Goal: Transaction & Acquisition: Purchase product/service

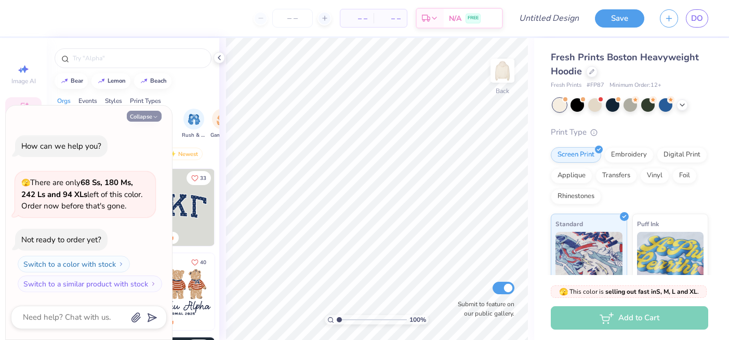
click at [150, 116] on button "Collapse" at bounding box center [144, 116] width 35 height 11
type textarea "x"
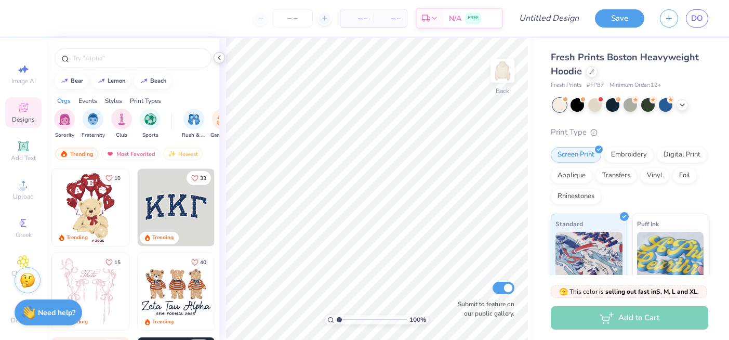
click at [219, 58] on icon at bounding box center [219, 57] width 8 height 8
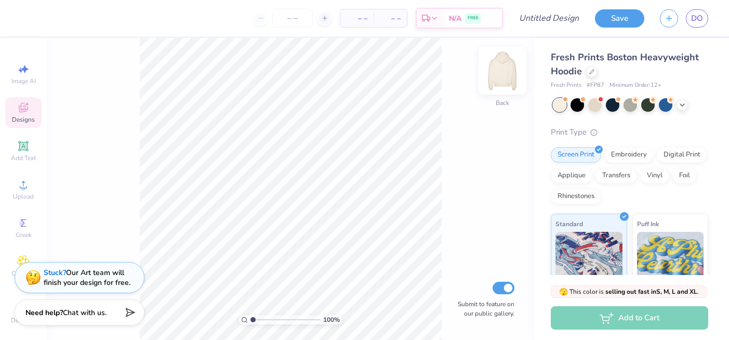
click at [508, 68] on img at bounding box center [502, 71] width 42 height 42
click at [508, 68] on img at bounding box center [502, 70] width 21 height 21
click at [22, 187] on circle at bounding box center [23, 188] width 6 height 6
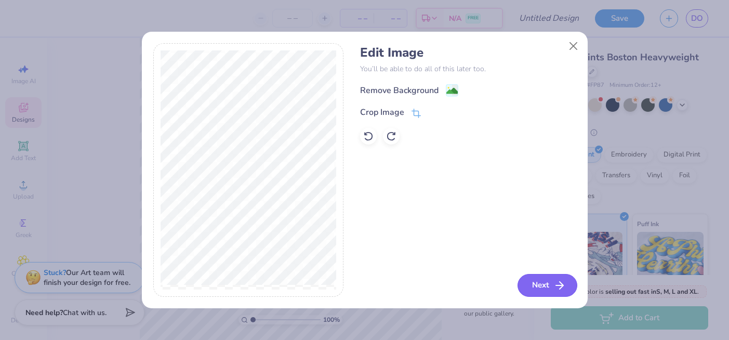
click at [549, 276] on button "Next" at bounding box center [547, 285] width 60 height 23
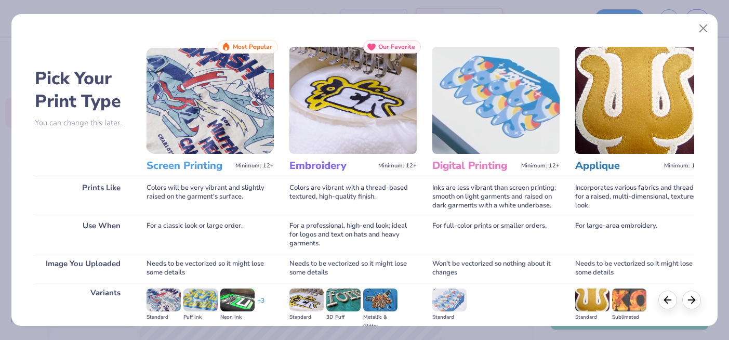
scroll to position [126, 0]
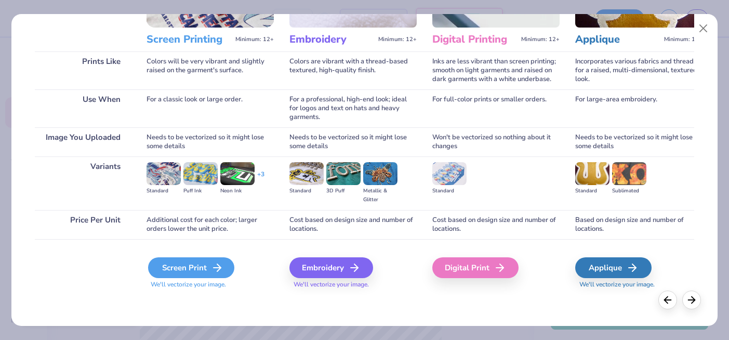
click at [198, 272] on div "Screen Print" at bounding box center [191, 267] width 86 height 21
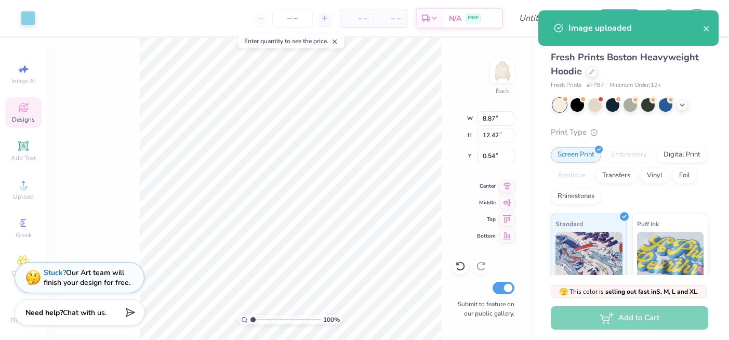
type input "2.66"
type input "3.73"
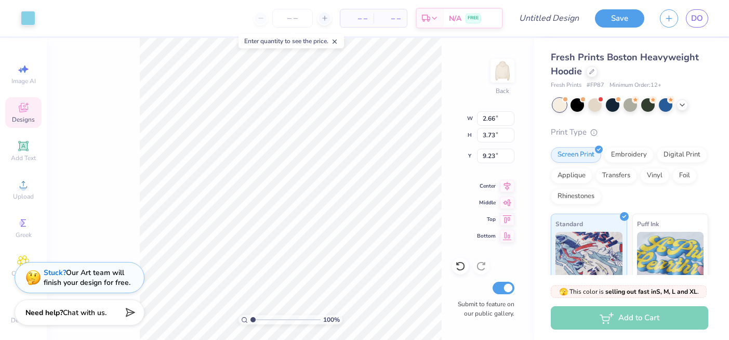
type input "3.00"
click at [505, 73] on img at bounding box center [502, 71] width 42 height 42
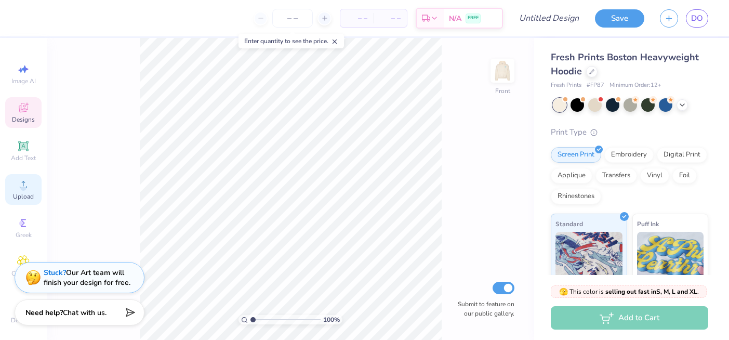
click at [28, 199] on span "Upload" at bounding box center [23, 196] width 21 height 8
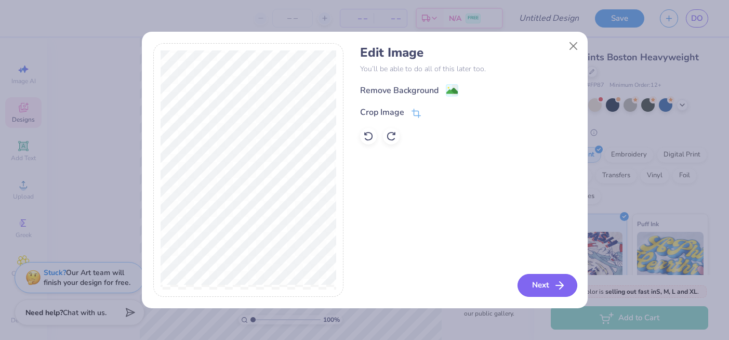
click at [559, 281] on icon "button" at bounding box center [559, 285] width 12 height 12
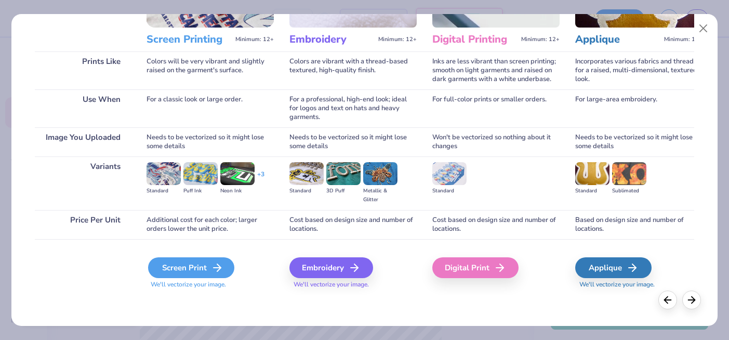
click at [198, 271] on div "Screen Print" at bounding box center [191, 267] width 86 height 21
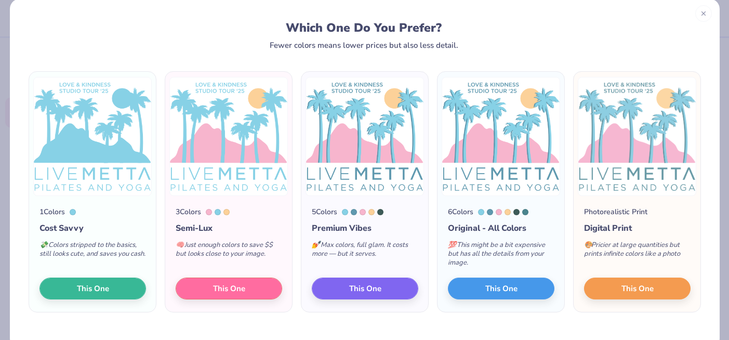
scroll to position [0, 0]
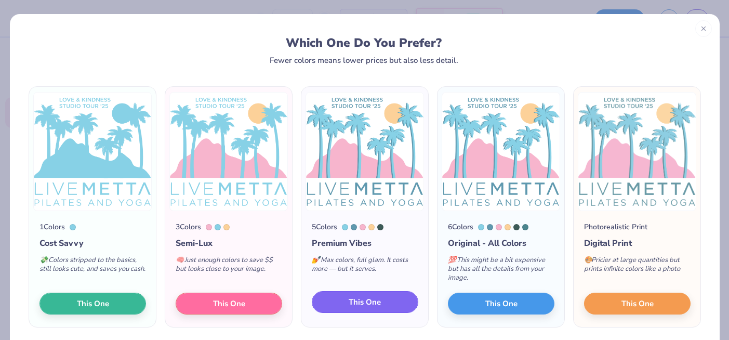
click at [365, 304] on span "This One" at bounding box center [364, 302] width 32 height 12
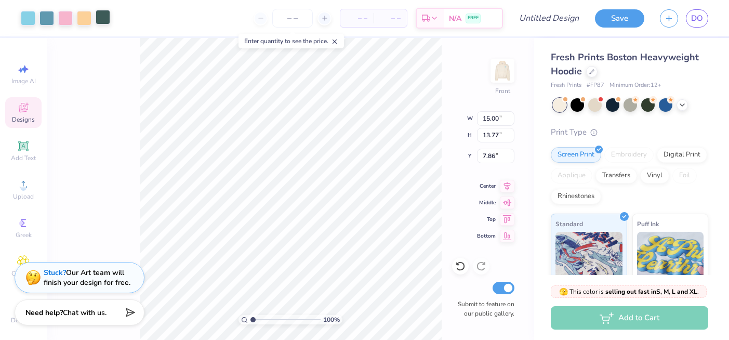
click at [102, 20] on div at bounding box center [103, 17] width 15 height 15
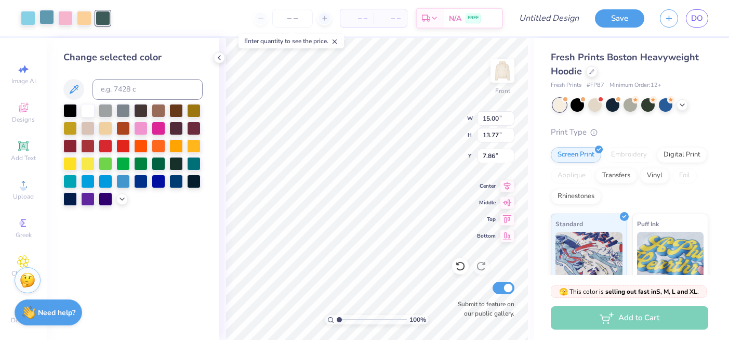
click at [54, 22] on div at bounding box center [46, 17] width 15 height 15
click at [45, 17] on div at bounding box center [46, 18] width 15 height 15
click at [101, 16] on div at bounding box center [103, 17] width 15 height 15
click at [131, 90] on input at bounding box center [147, 89] width 110 height 21
type input "7696"
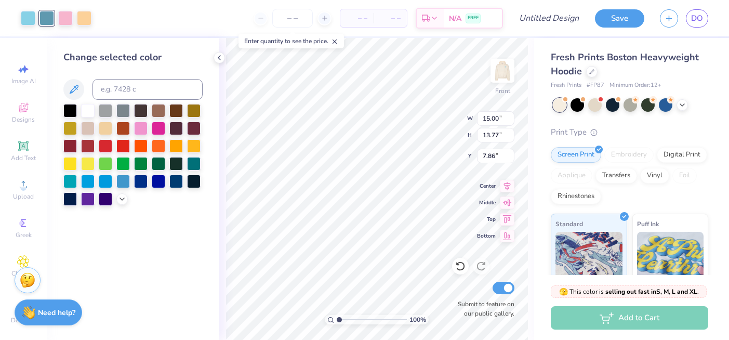
type input "5.00"
type input "13.32"
type input "12.23"
type input "13.19"
type input "12.11"
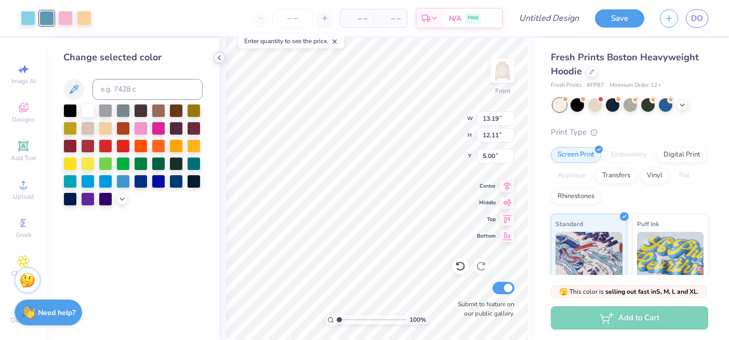
click at [218, 58] on icon at bounding box center [219, 57] width 8 height 8
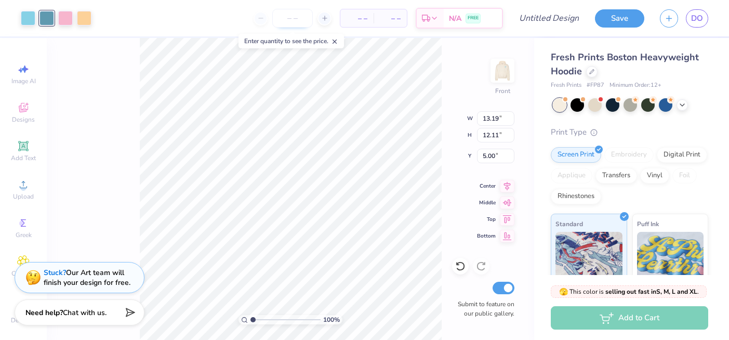
click at [289, 15] on input "number" at bounding box center [292, 18] width 41 height 19
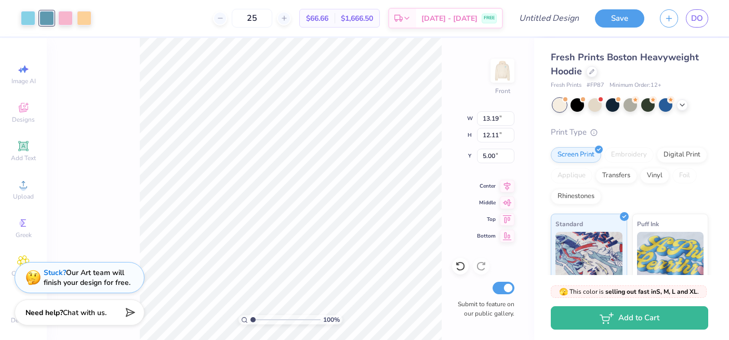
type input "25"
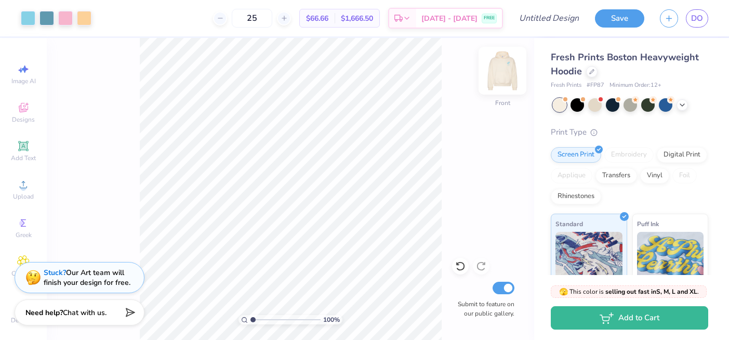
click at [504, 74] on img at bounding box center [502, 71] width 42 height 42
click at [504, 74] on img at bounding box center [502, 70] width 21 height 21
click at [682, 105] on icon at bounding box center [682, 104] width 8 height 8
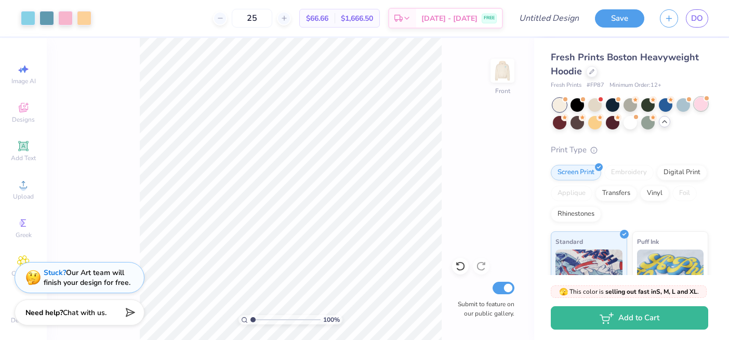
click at [695, 104] on div at bounding box center [701, 104] width 14 height 14
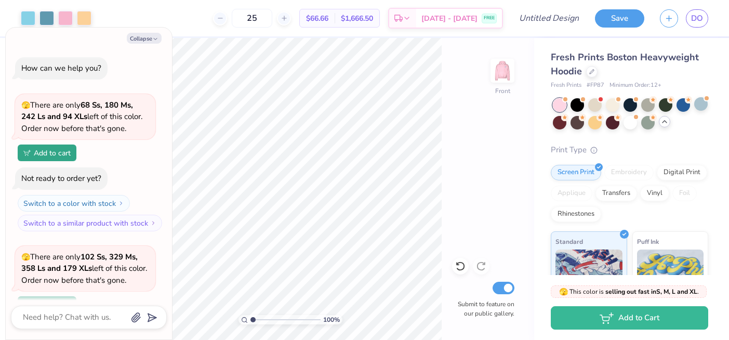
scroll to position [90, 0]
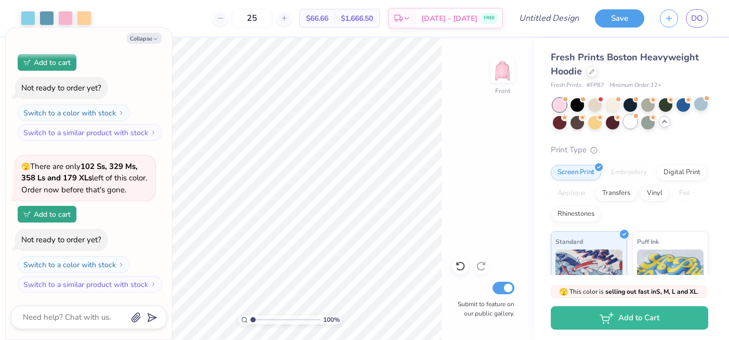
click at [632, 125] on div at bounding box center [630, 122] width 14 height 14
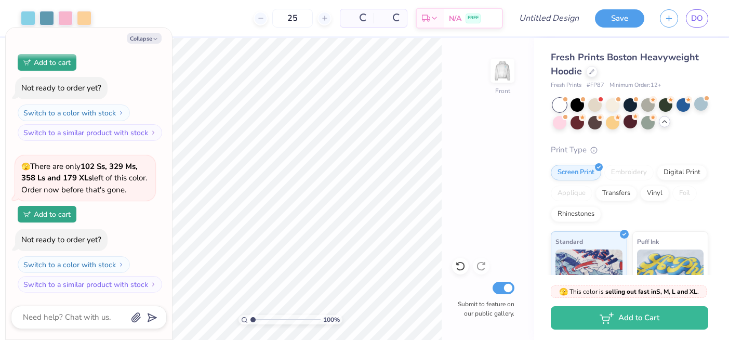
scroll to position [242, 0]
click at [580, 102] on div at bounding box center [577, 104] width 14 height 14
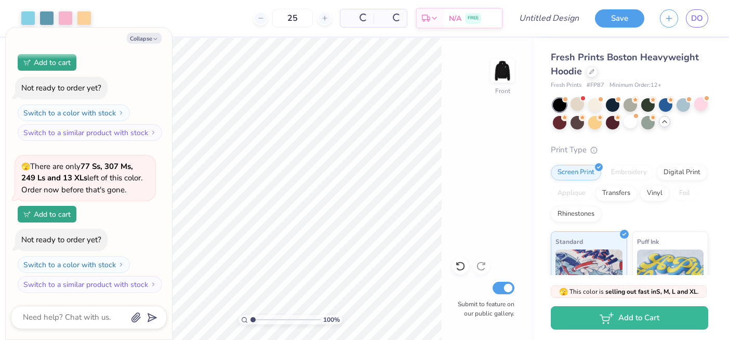
scroll to position [394, 0]
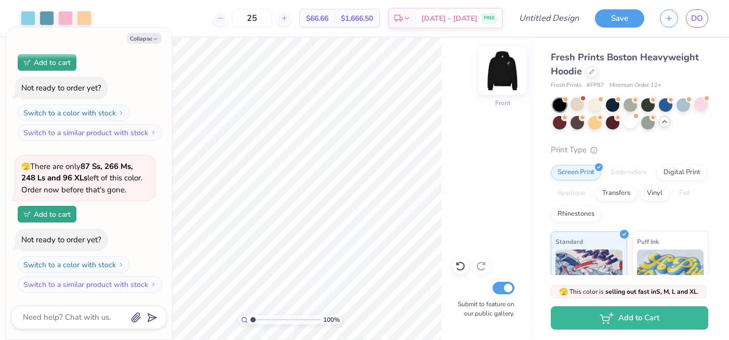
click at [500, 70] on img at bounding box center [502, 71] width 42 height 42
click at [500, 70] on img at bounding box center [502, 70] width 21 height 21
click at [589, 103] on div at bounding box center [595, 104] width 14 height 14
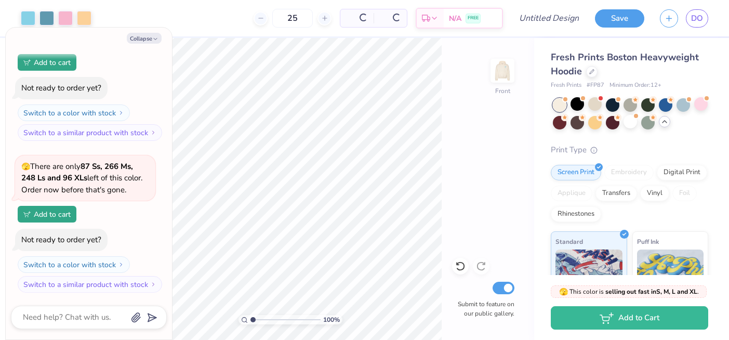
scroll to position [545, 0]
click at [505, 69] on img at bounding box center [502, 71] width 42 height 42
click at [505, 69] on img at bounding box center [502, 70] width 21 height 21
type textarea "x"
click at [223, 14] on div at bounding box center [220, 18] width 14 height 14
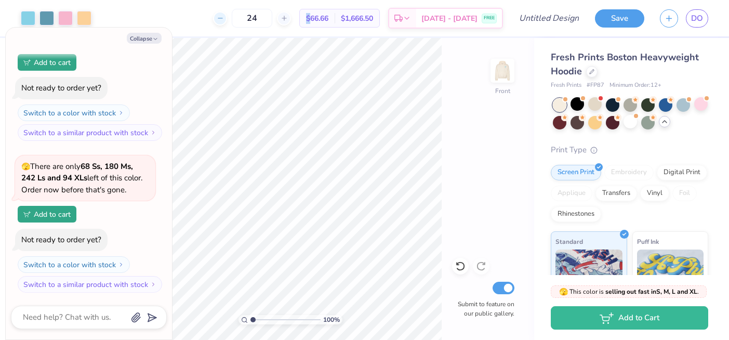
click at [223, 14] on div at bounding box center [220, 18] width 14 height 14
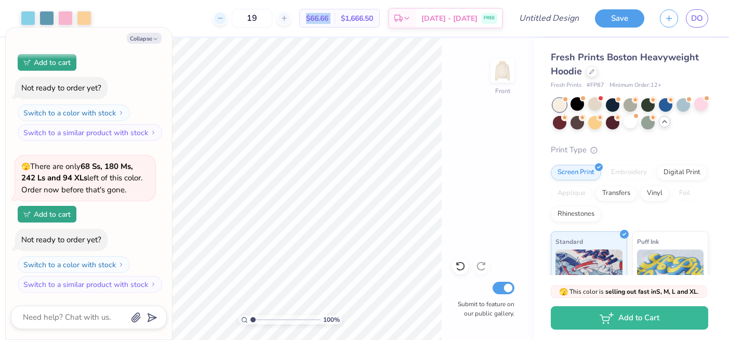
click at [223, 14] on div at bounding box center [220, 18] width 14 height 14
click at [223, 13] on div at bounding box center [220, 18] width 14 height 14
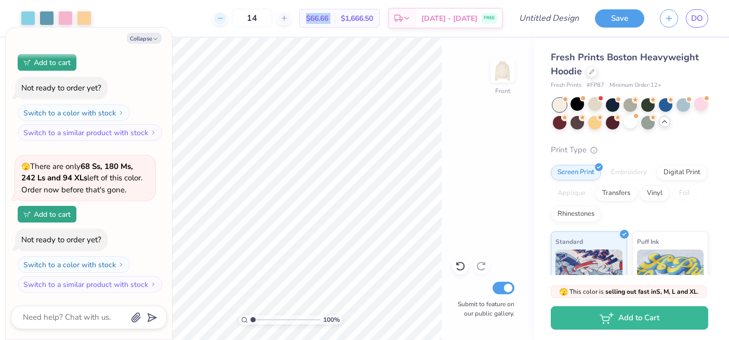
click at [223, 13] on div at bounding box center [220, 18] width 14 height 14
type input "12"
click at [223, 13] on div "12" at bounding box center [252, 18] width 78 height 19
click at [155, 38] on icon "button" at bounding box center [155, 39] width 6 height 6
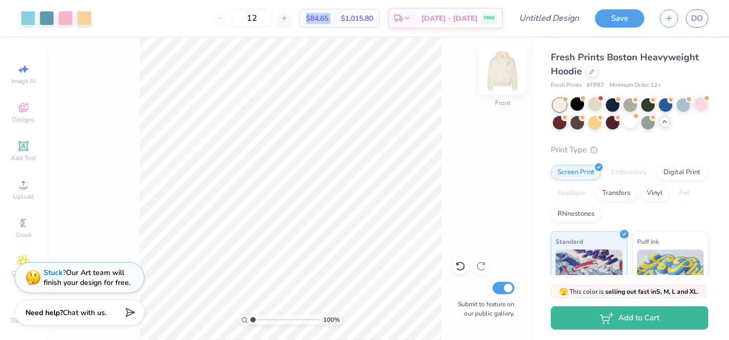
click at [502, 73] on img at bounding box center [502, 71] width 42 height 42
drag, startPoint x: 261, startPoint y: 19, endPoint x: 244, endPoint y: 20, distance: 17.2
click at [244, 20] on input "12" at bounding box center [252, 18] width 41 height 19
click at [268, 22] on input "12" at bounding box center [252, 18] width 41 height 19
drag, startPoint x: 333, startPoint y: 21, endPoint x: 306, endPoint y: 21, distance: 27.0
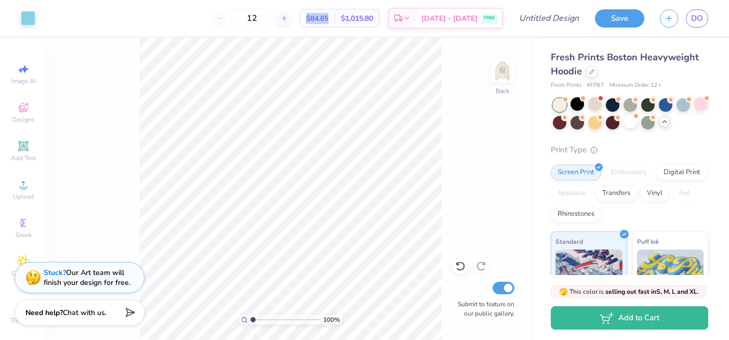
click at [306, 21] on div "$84.65 Per Item" at bounding box center [317, 18] width 35 height 18
click at [506, 75] on img at bounding box center [502, 71] width 42 height 42
click at [506, 75] on img at bounding box center [502, 70] width 21 height 21
click at [575, 106] on div at bounding box center [577, 104] width 14 height 14
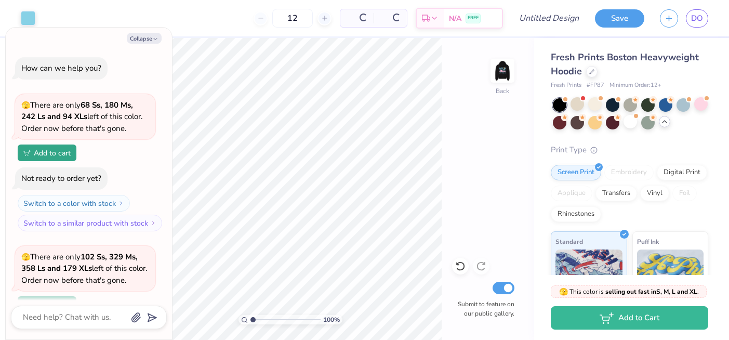
scroll to position [697, 0]
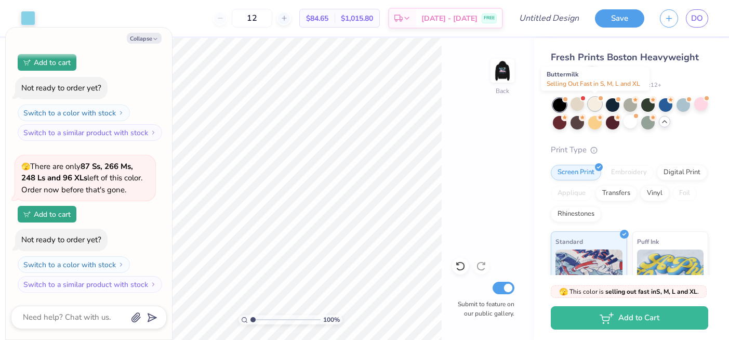
click at [589, 104] on div at bounding box center [595, 104] width 14 height 14
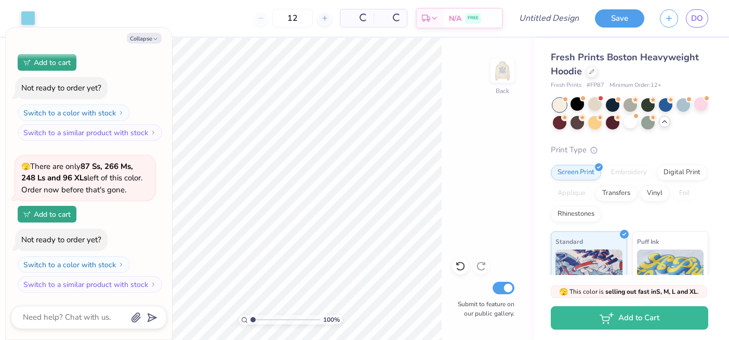
type textarea "x"
click at [260, 18] on input "12" at bounding box center [252, 18] width 41 height 19
type input "100"
click at [504, 74] on img at bounding box center [502, 71] width 42 height 42
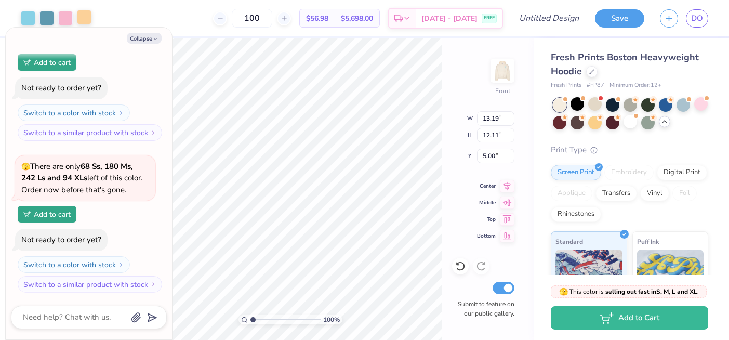
click at [84, 16] on div at bounding box center [84, 17] width 15 height 15
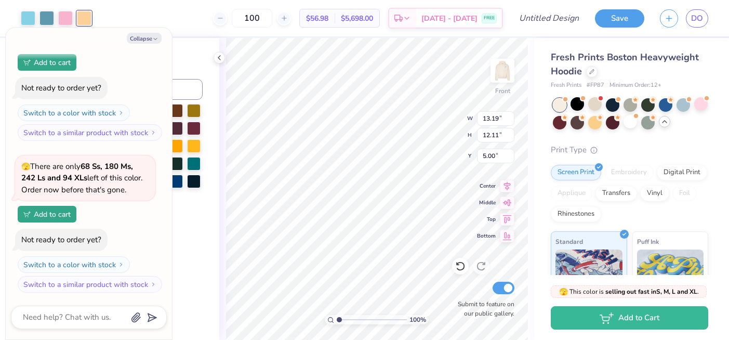
click at [182, 55] on div "Change selected color" at bounding box center [132, 57] width 139 height 14
click at [152, 38] on icon "button" at bounding box center [155, 39] width 6 height 6
type textarea "x"
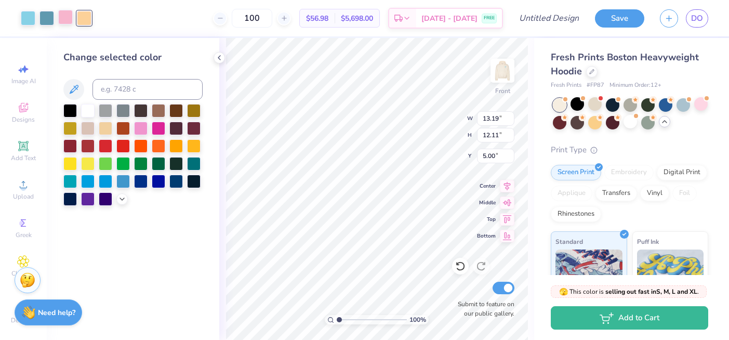
click at [61, 13] on div at bounding box center [65, 17] width 15 height 15
click at [83, 14] on div at bounding box center [84, 17] width 15 height 15
click at [133, 87] on input at bounding box center [147, 89] width 110 height 21
click at [62, 20] on div at bounding box center [65, 17] width 15 height 15
click at [88, 16] on div at bounding box center [84, 17] width 15 height 15
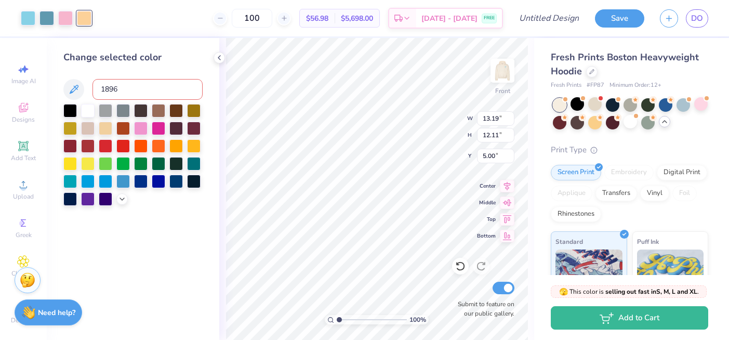
click at [131, 77] on div "Change selected color 1896" at bounding box center [132, 127] width 139 height 155
click at [131, 86] on input "1896" at bounding box center [147, 89] width 110 height 21
type input "1895"
click at [219, 58] on polyline at bounding box center [219, 58] width 2 height 4
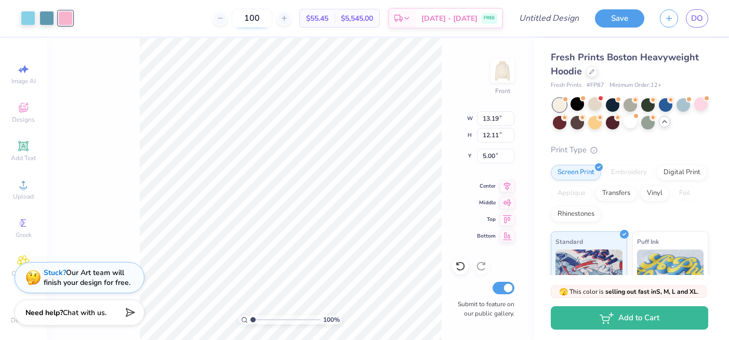
click at [264, 17] on input "100" at bounding box center [252, 18] width 41 height 19
type input "1"
type input "25"
click at [63, 15] on div at bounding box center [65, 17] width 15 height 15
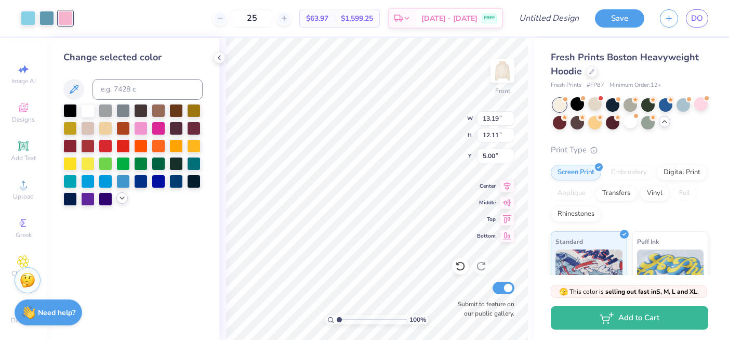
click at [118, 201] on icon at bounding box center [122, 198] width 8 height 8
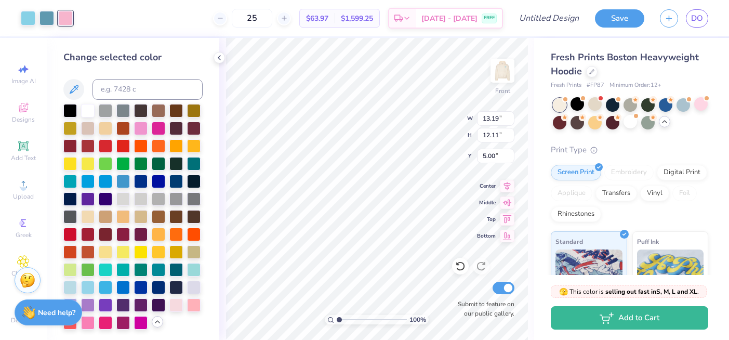
scroll to position [2, 0]
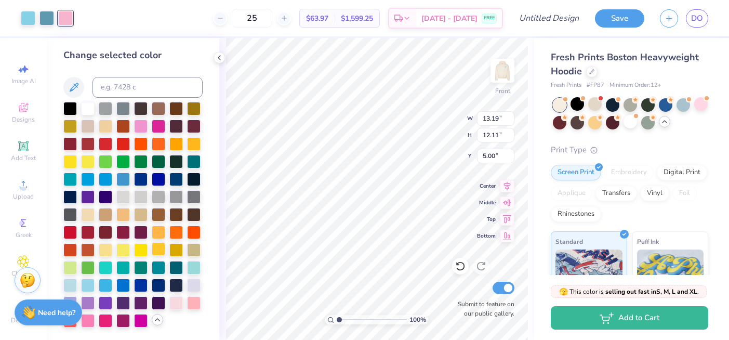
click at [158, 249] on div at bounding box center [159, 249] width 14 height 14
click at [108, 251] on div at bounding box center [106, 249] width 14 height 14
click at [123, 252] on div at bounding box center [123, 249] width 14 height 14
click at [107, 251] on div at bounding box center [106, 249] width 14 height 14
click at [223, 138] on div "100 % Front W 13.19 13.19 " H 12.11 12.11 " Y 5.00 5.00 " Center Middle Top Bot…" at bounding box center [376, 189] width 315 height 302
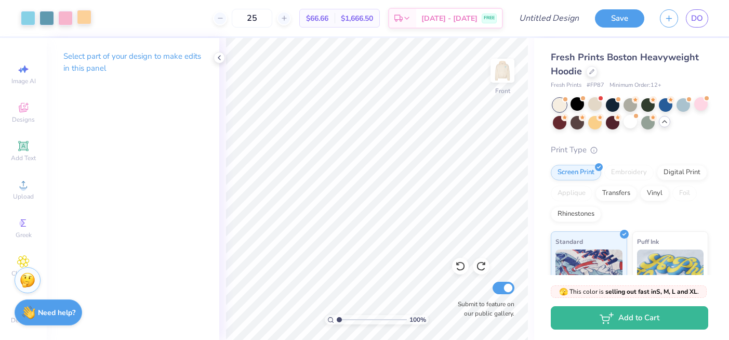
click at [83, 21] on div at bounding box center [84, 17] width 15 height 15
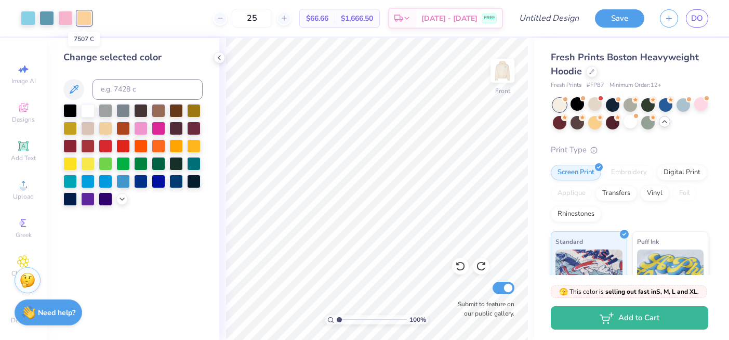
click at [84, 18] on div at bounding box center [84, 18] width 15 height 15
click at [66, 19] on div at bounding box center [65, 17] width 15 height 15
click at [138, 92] on input at bounding box center [147, 89] width 110 height 21
type input "7507"
click at [219, 58] on icon at bounding box center [219, 57] width 8 height 8
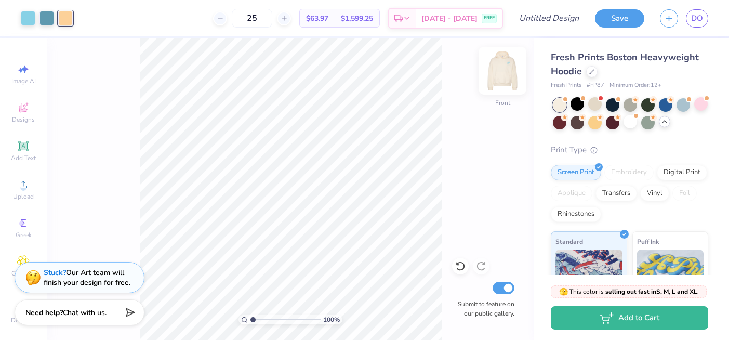
click at [504, 68] on img at bounding box center [502, 71] width 42 height 42
click at [503, 77] on img at bounding box center [502, 71] width 42 height 42
click at [703, 105] on div at bounding box center [701, 104] width 14 height 14
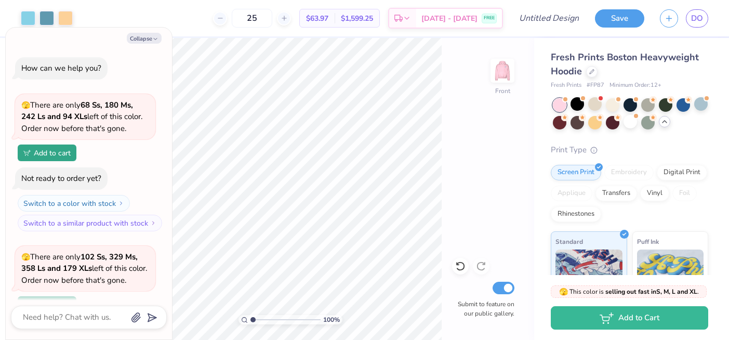
scroll to position [1000, 0]
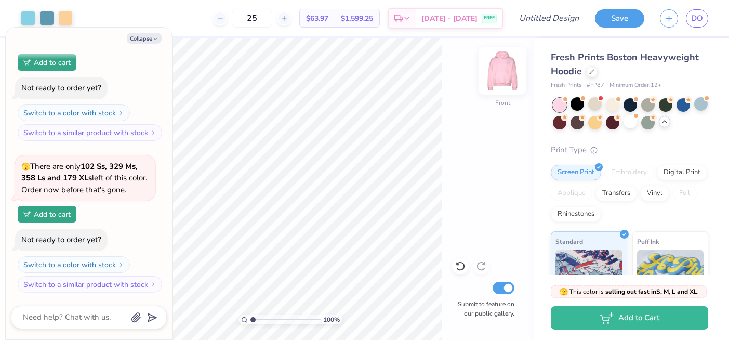
click at [502, 76] on img at bounding box center [502, 71] width 42 height 42
click at [502, 76] on img at bounding box center [502, 70] width 21 height 21
click at [582, 105] on div at bounding box center [577, 104] width 14 height 14
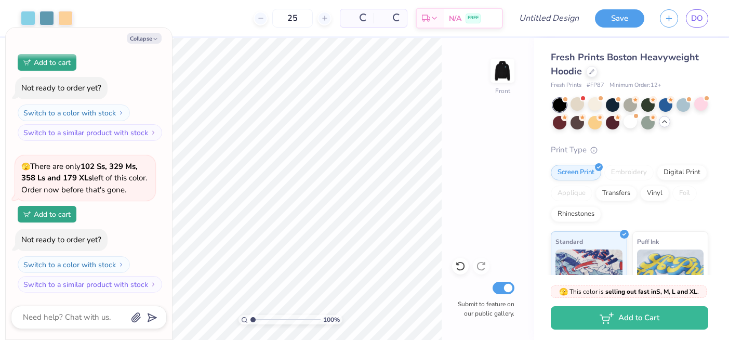
scroll to position [1152, 0]
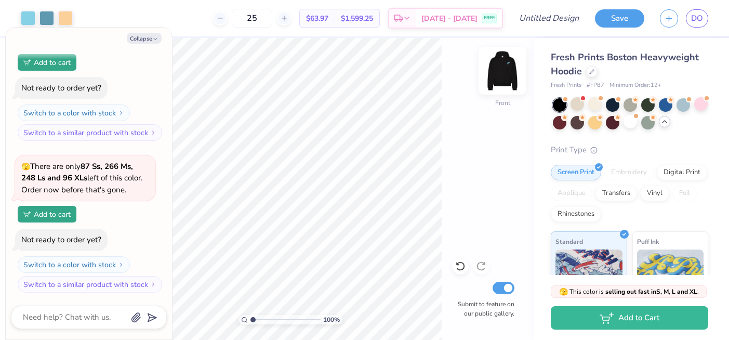
click at [498, 69] on img at bounding box center [502, 71] width 42 height 42
click at [498, 69] on img at bounding box center [502, 70] width 21 height 21
type textarea "x"
click at [262, 15] on input "25" at bounding box center [252, 18] width 41 height 19
type input "2"
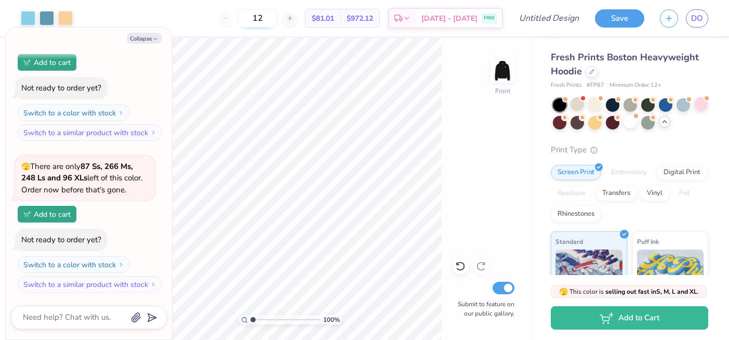
click at [263, 17] on input "12" at bounding box center [257, 18] width 41 height 19
type input "1"
type input "20"
drag, startPoint x: 308, startPoint y: 19, endPoint x: 330, endPoint y: 20, distance: 21.3
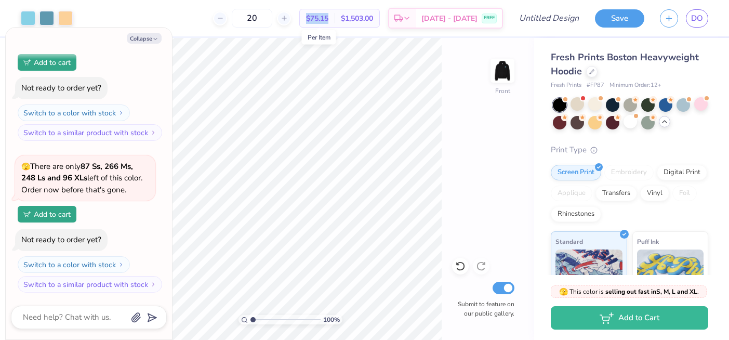
click at [328, 20] on span "$75.15" at bounding box center [317, 18] width 22 height 11
click at [497, 68] on img at bounding box center [502, 71] width 42 height 42
click at [578, 106] on div at bounding box center [577, 104] width 14 height 14
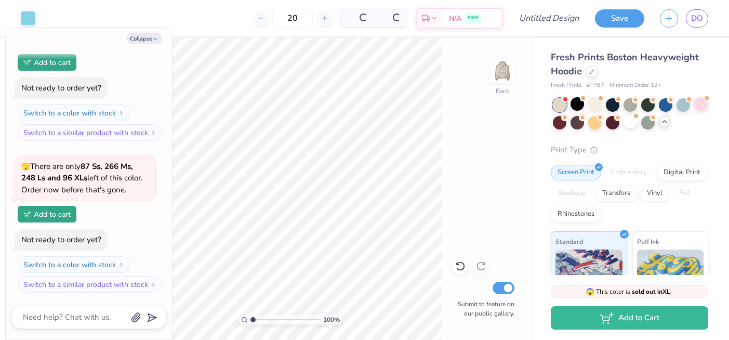
scroll to position [1315, 0]
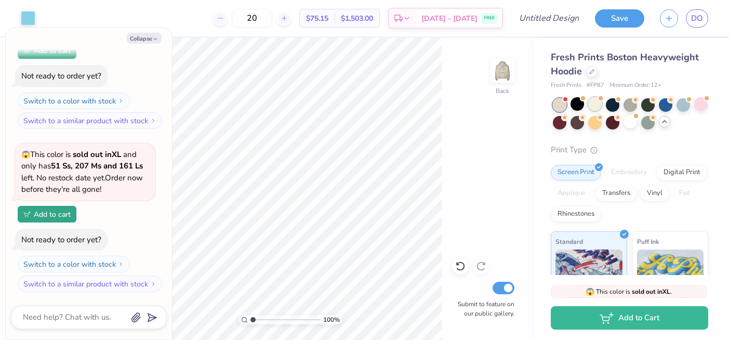
click at [599, 105] on div at bounding box center [595, 104] width 14 height 14
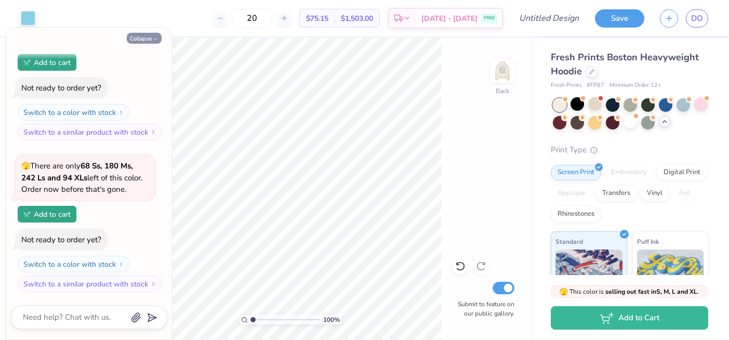
click at [143, 36] on button "Collapse" at bounding box center [144, 38] width 35 height 11
type textarea "x"
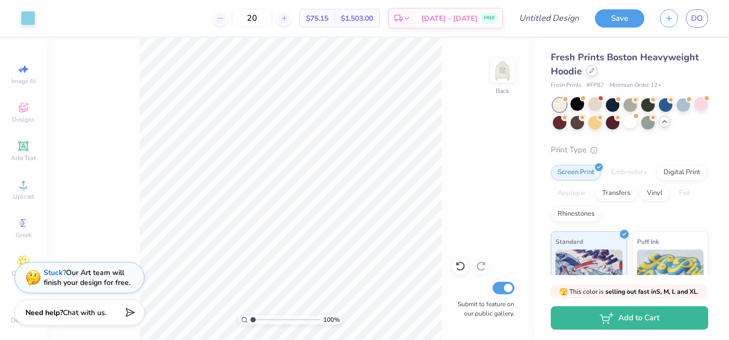
click at [592, 73] on icon at bounding box center [591, 70] width 5 height 5
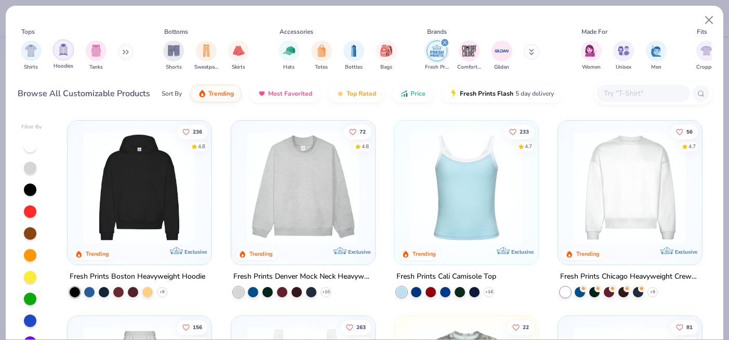
click at [59, 49] on img "filter for Hoodies" at bounding box center [63, 50] width 11 height 12
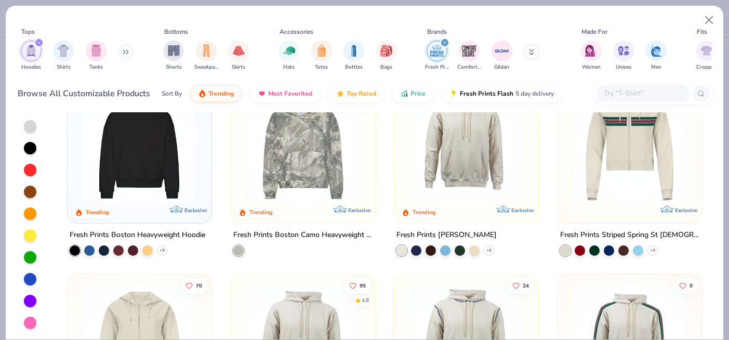
click at [39, 44] on icon "filter for Hoodies" at bounding box center [38, 42] width 3 height 3
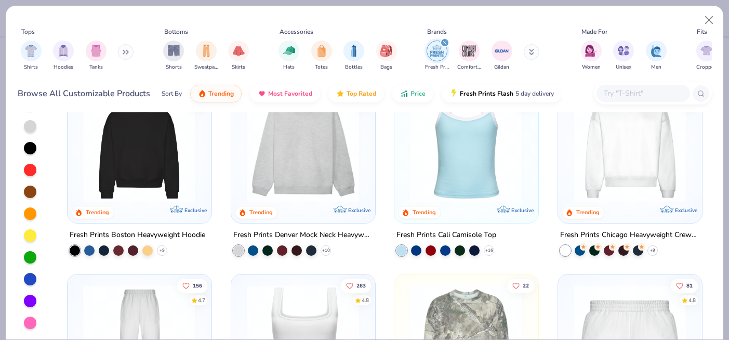
click at [446, 41] on div "filter for Fresh Prints" at bounding box center [444, 42] width 9 height 9
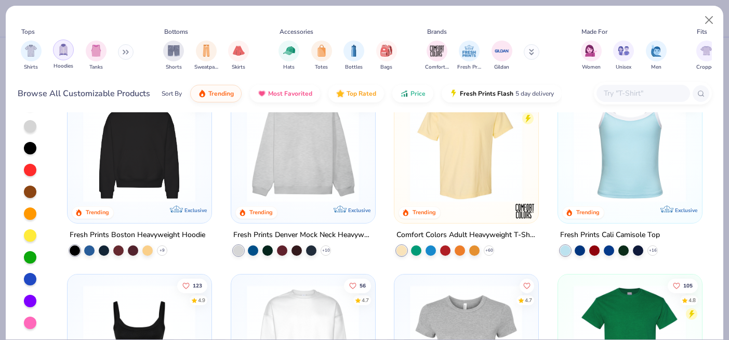
click at [64, 49] on img "filter for Hoodies" at bounding box center [63, 50] width 11 height 12
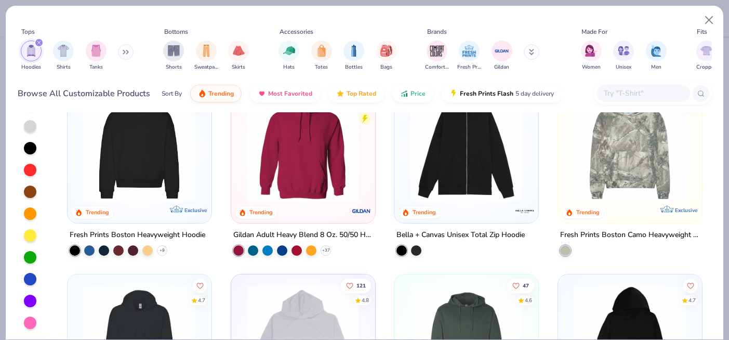
click at [295, 176] on img at bounding box center [302, 145] width 123 height 113
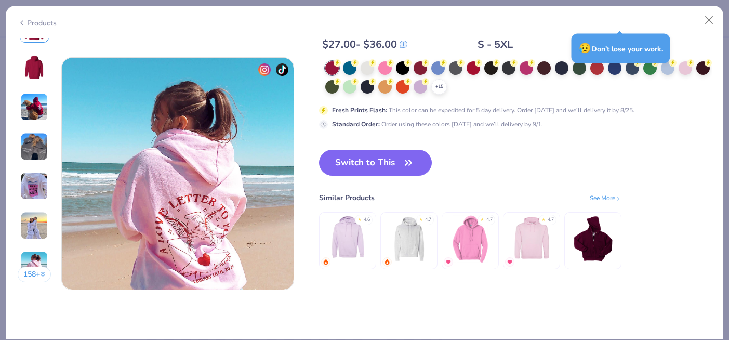
scroll to position [1524, 0]
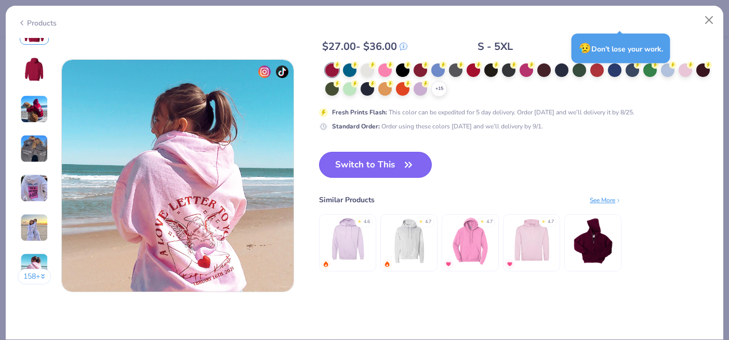
click at [382, 164] on button "Switch to This" at bounding box center [375, 165] width 113 height 26
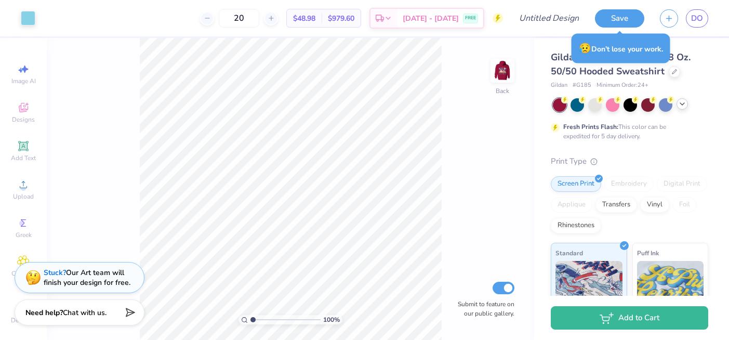
click at [684, 106] on icon at bounding box center [682, 104] width 8 height 8
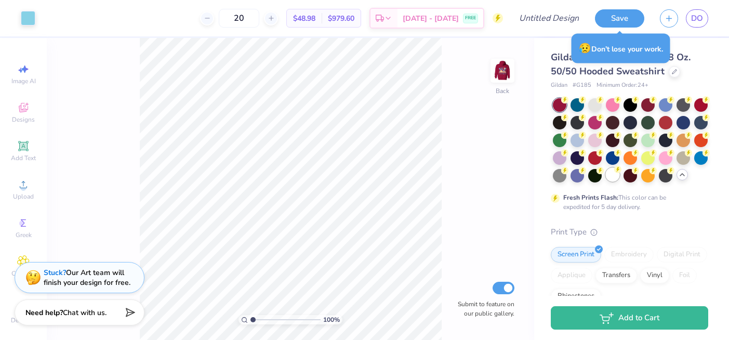
click at [615, 174] on div at bounding box center [612, 175] width 14 height 14
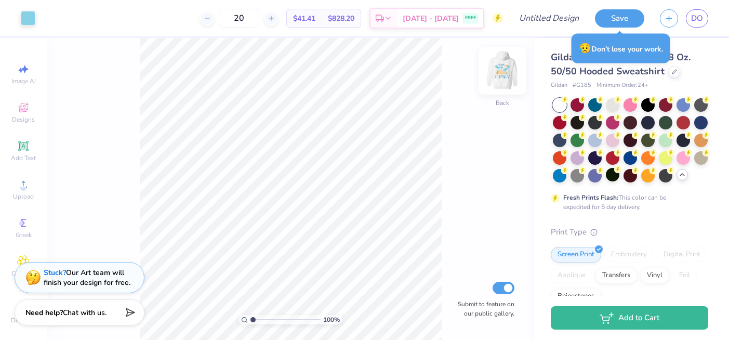
click at [505, 75] on img at bounding box center [502, 71] width 42 height 42
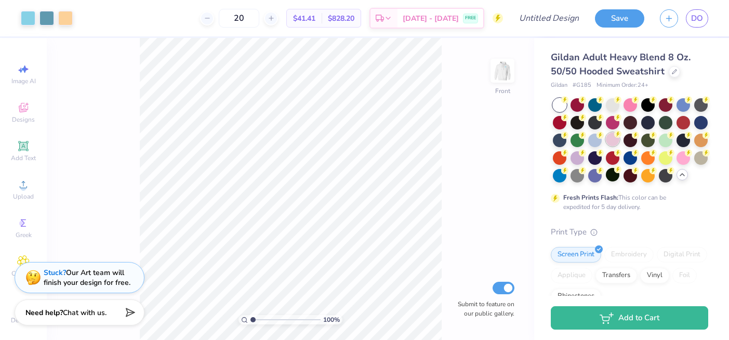
click at [615, 139] on div at bounding box center [612, 139] width 14 height 14
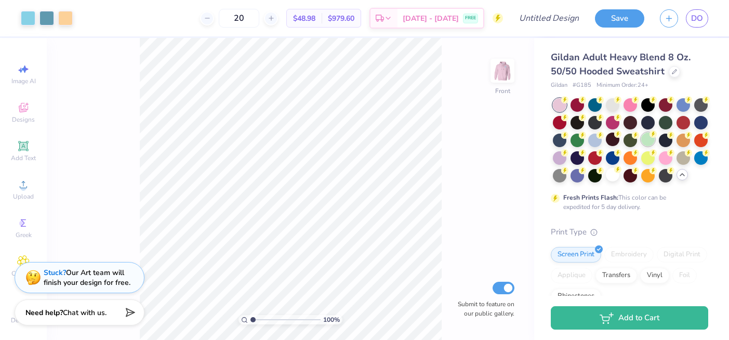
click at [648, 140] on div at bounding box center [648, 139] width 14 height 14
click at [682, 156] on div at bounding box center [683, 157] width 14 height 14
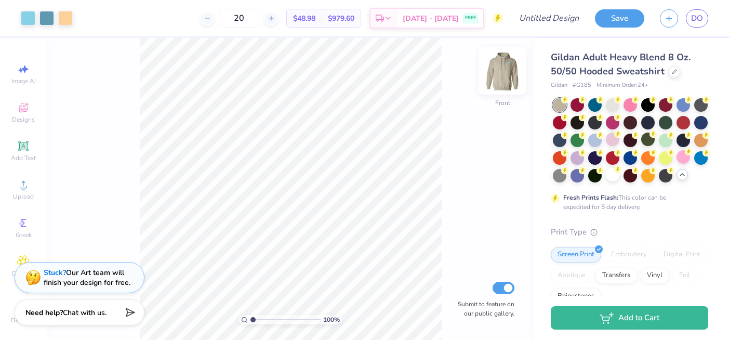
click at [493, 67] on img at bounding box center [502, 71] width 42 height 42
click at [506, 70] on img at bounding box center [502, 71] width 42 height 42
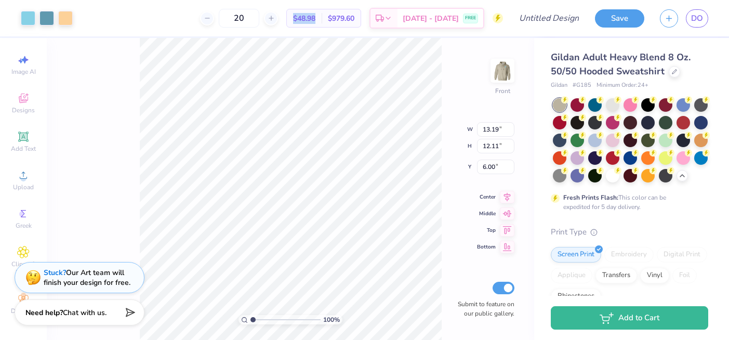
drag, startPoint x: 318, startPoint y: 18, endPoint x: 289, endPoint y: 18, distance: 29.1
click at [289, 18] on div "$48.98 Per Item" at bounding box center [304, 18] width 35 height 18
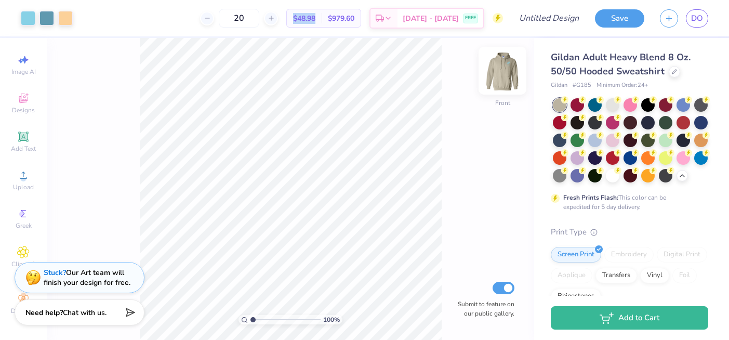
click at [510, 73] on img at bounding box center [502, 71] width 42 height 42
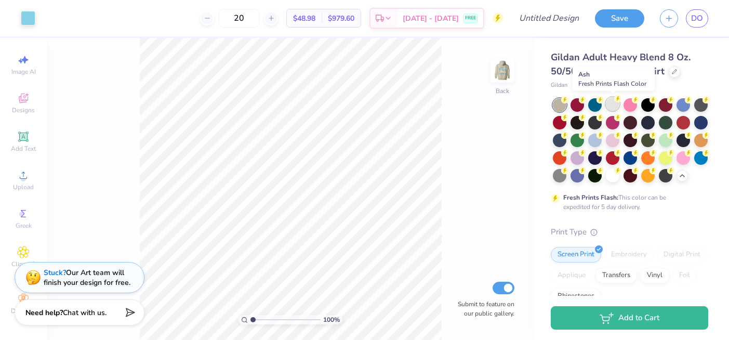
click at [617, 106] on div at bounding box center [612, 104] width 14 height 14
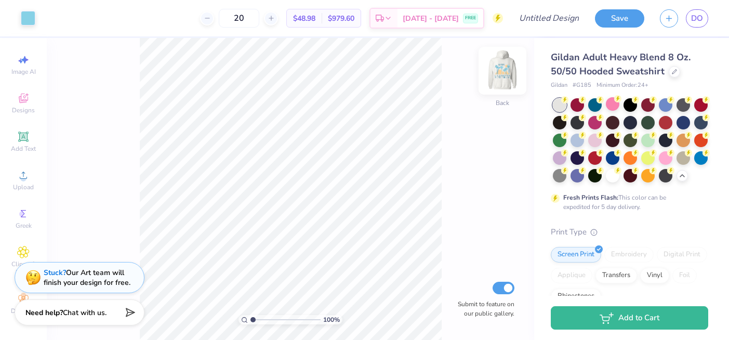
click at [503, 76] on img at bounding box center [502, 71] width 42 height 42
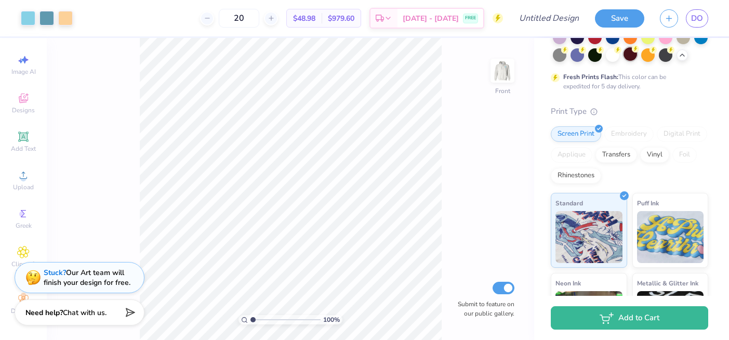
scroll to position [0, 0]
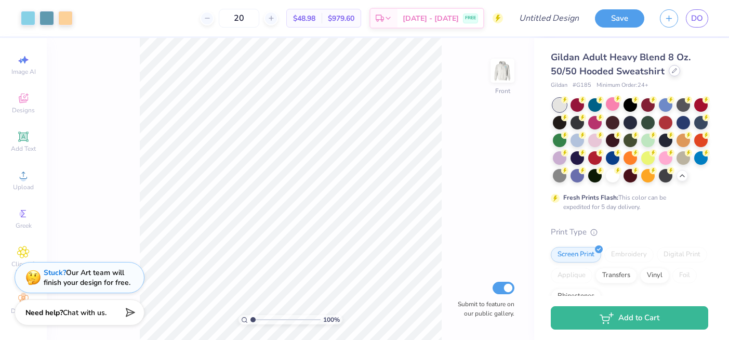
click at [673, 71] on icon at bounding box center [673, 70] width 5 height 5
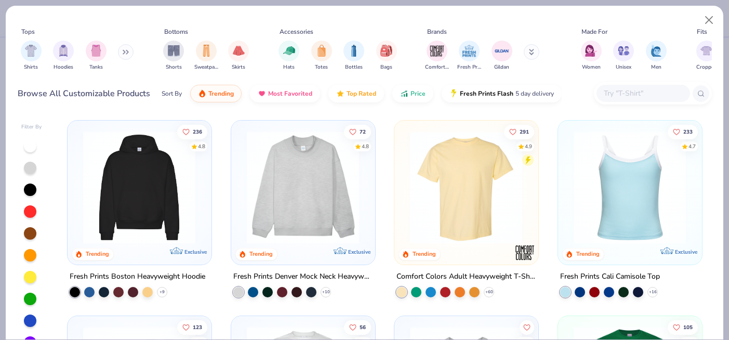
click at [534, 53] on button at bounding box center [531, 52] width 16 height 16
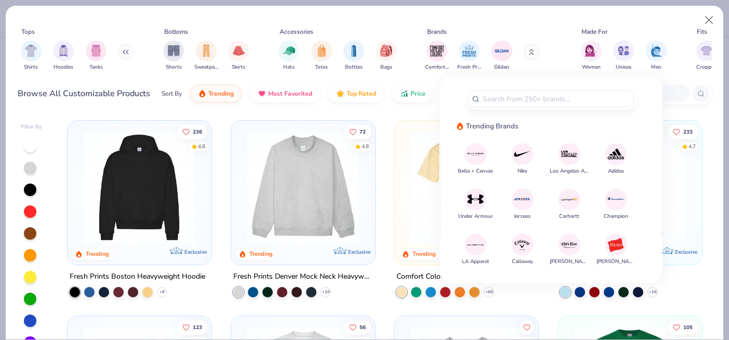
click at [569, 157] on img at bounding box center [569, 154] width 18 height 18
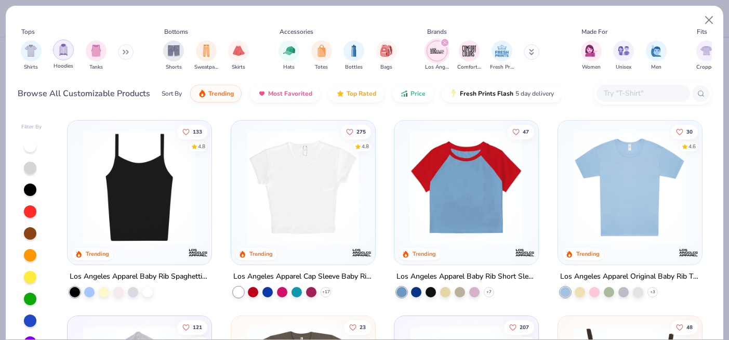
click at [61, 48] on img "filter for Hoodies" at bounding box center [63, 50] width 11 height 12
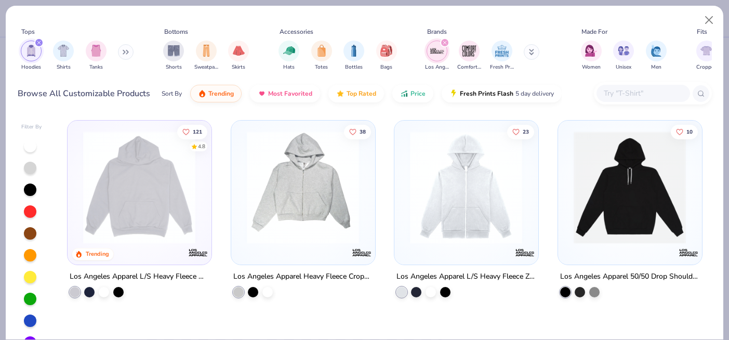
click at [443, 42] on icon "filter for Los Angeles Apparel" at bounding box center [444, 42] width 3 height 3
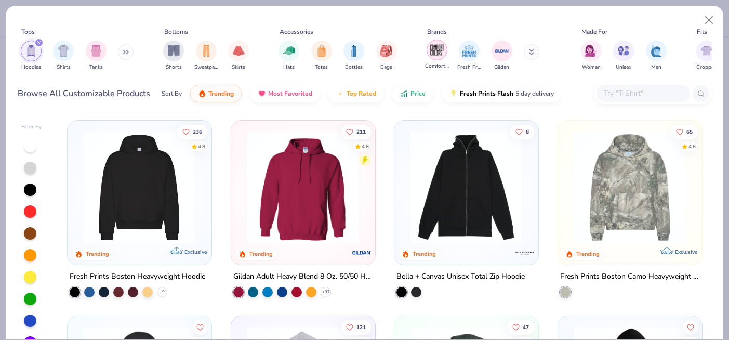
click at [436, 49] on img "filter for Comfort Colors" at bounding box center [437, 50] width 16 height 16
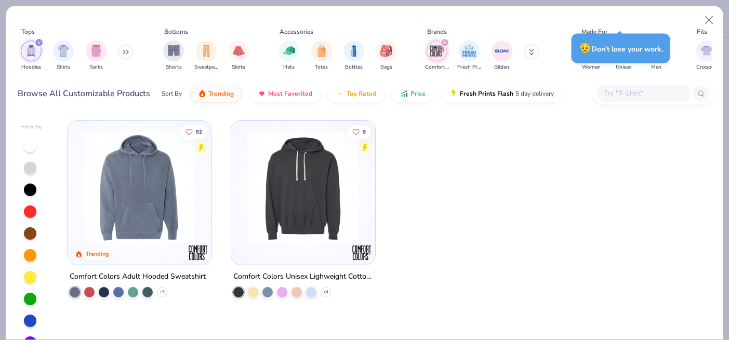
click at [530, 55] on icon at bounding box center [532, 54] width 4 height 2
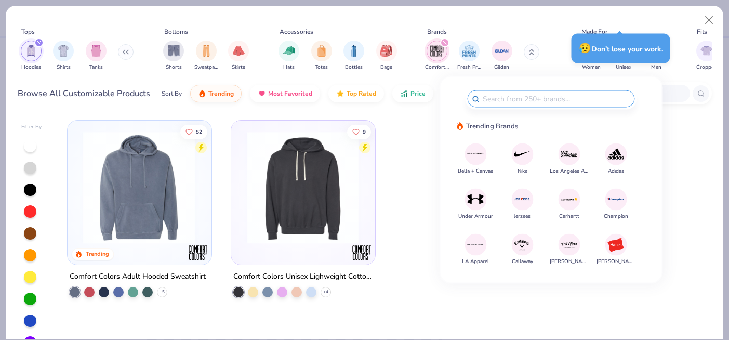
click at [427, 168] on div at bounding box center [466, 217] width 145 height 195
